Goal: Navigation & Orientation: Understand site structure

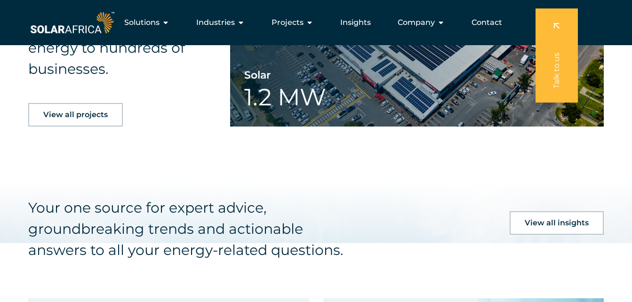
scroll to position [1910, 0]
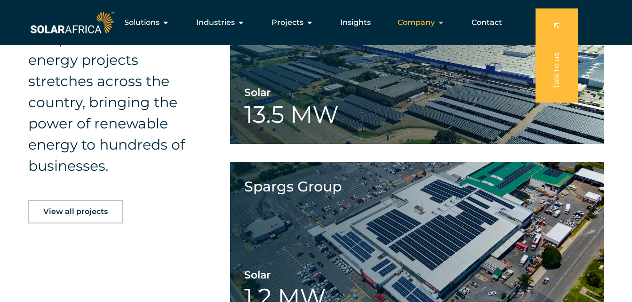
click at [420, 23] on span "Company" at bounding box center [416, 22] width 37 height 11
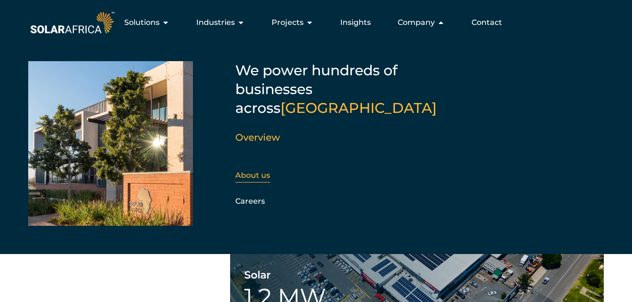
click at [263, 171] on link "About us" at bounding box center [252, 175] width 35 height 9
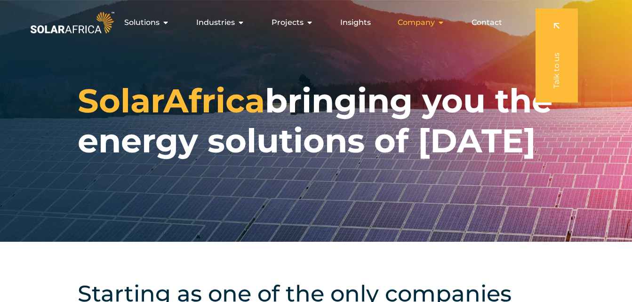
click at [421, 20] on span "Company" at bounding box center [416, 22] width 37 height 11
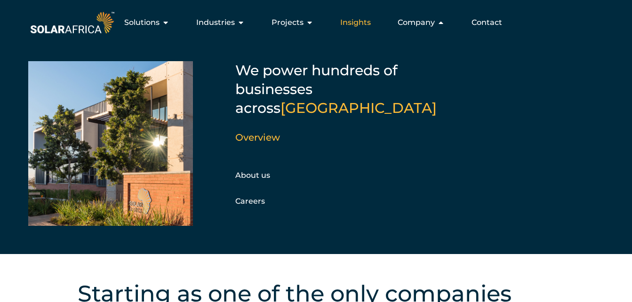
click at [353, 22] on span "Insights" at bounding box center [355, 22] width 31 height 11
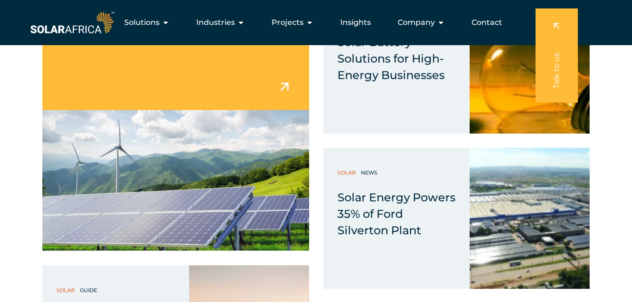
scroll to position [3388, 0]
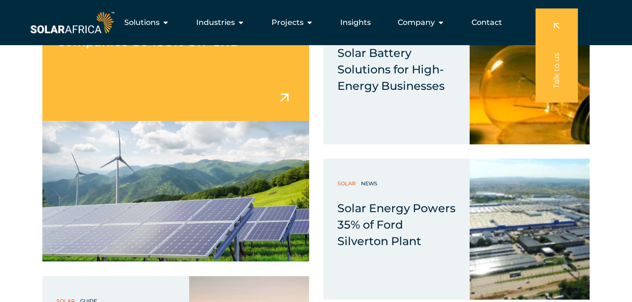
click at [153, 176] on img at bounding box center [175, 191] width 267 height 141
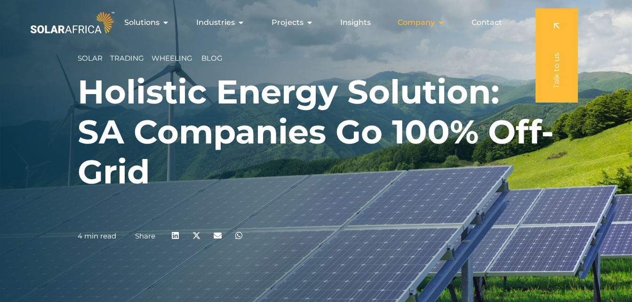
click at [427, 19] on span "Company" at bounding box center [416, 22] width 37 height 11
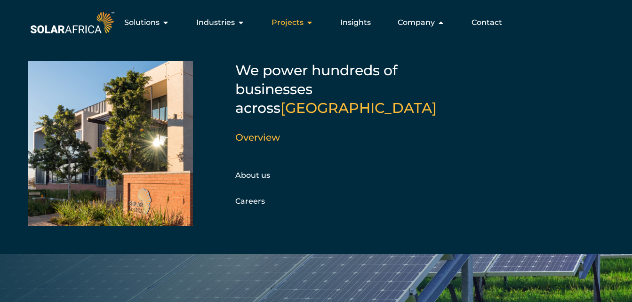
click at [303, 21] on span "Projects" at bounding box center [287, 22] width 32 height 11
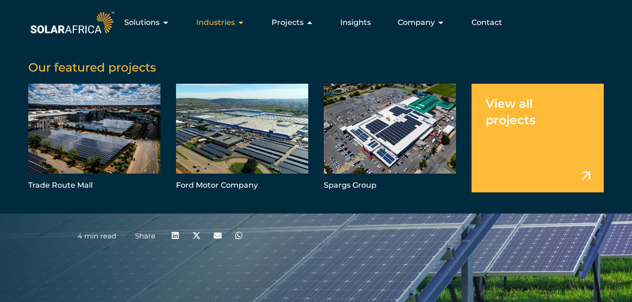
click at [226, 19] on span "Industries" at bounding box center [215, 22] width 39 height 11
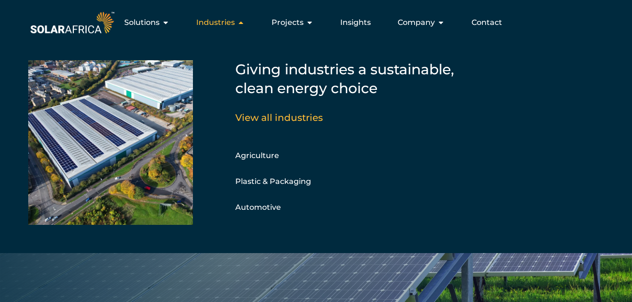
click at [233, 22] on span "Industries" at bounding box center [215, 22] width 39 height 11
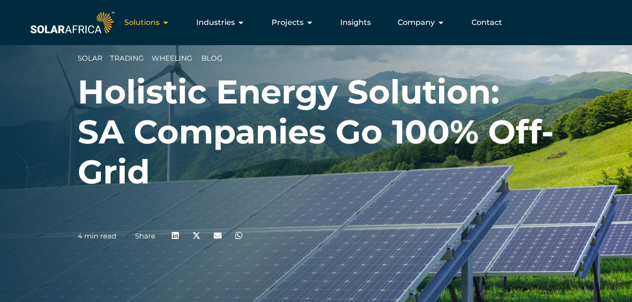
click at [165, 25] on icon "Menu" at bounding box center [166, 23] width 8 height 8
